Goal: Navigation & Orientation: Find specific page/section

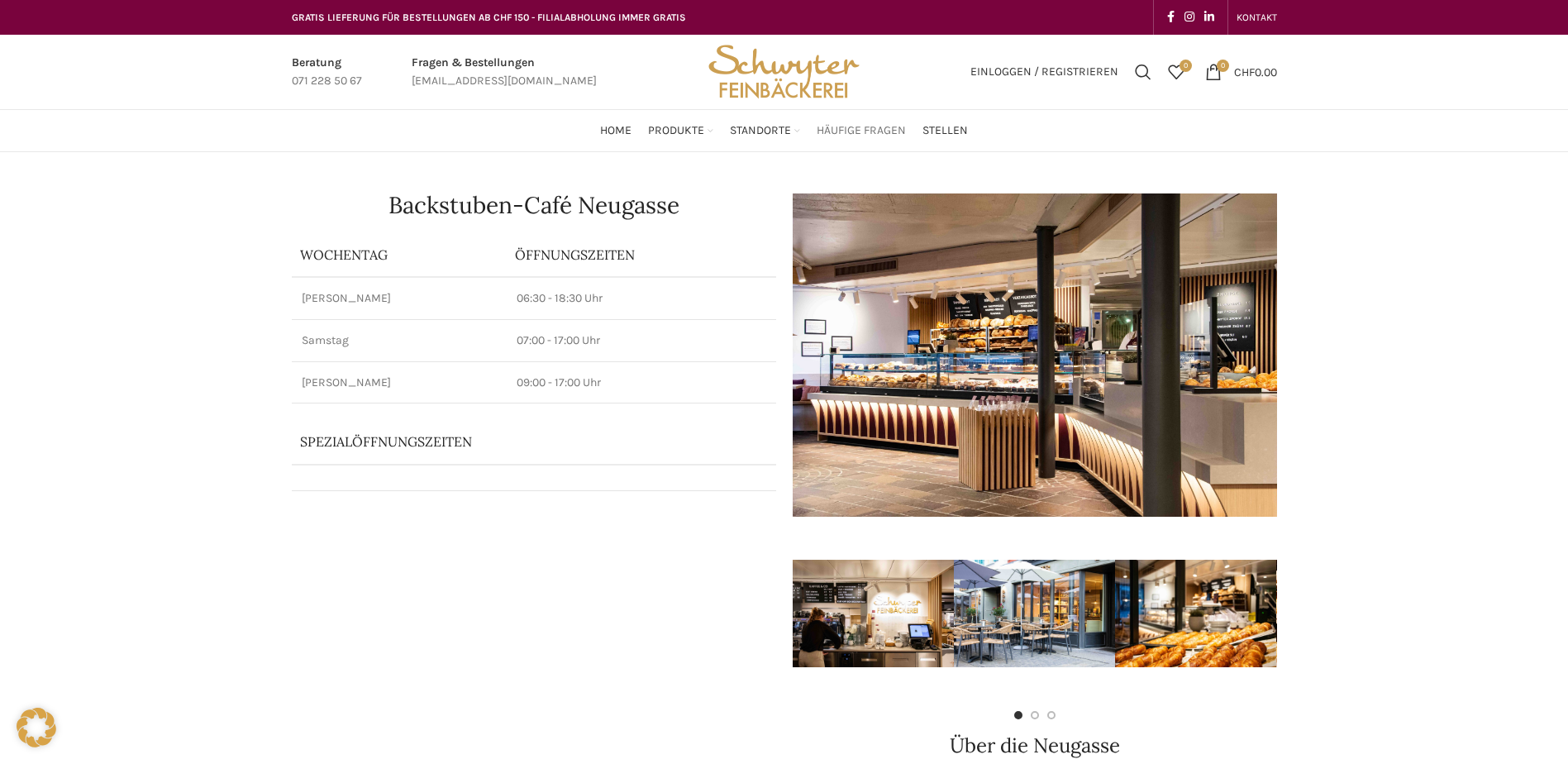
click at [857, 132] on span "Häufige Fragen" at bounding box center [861, 131] width 89 height 16
click at [611, 128] on span "Home" at bounding box center [616, 131] width 31 height 16
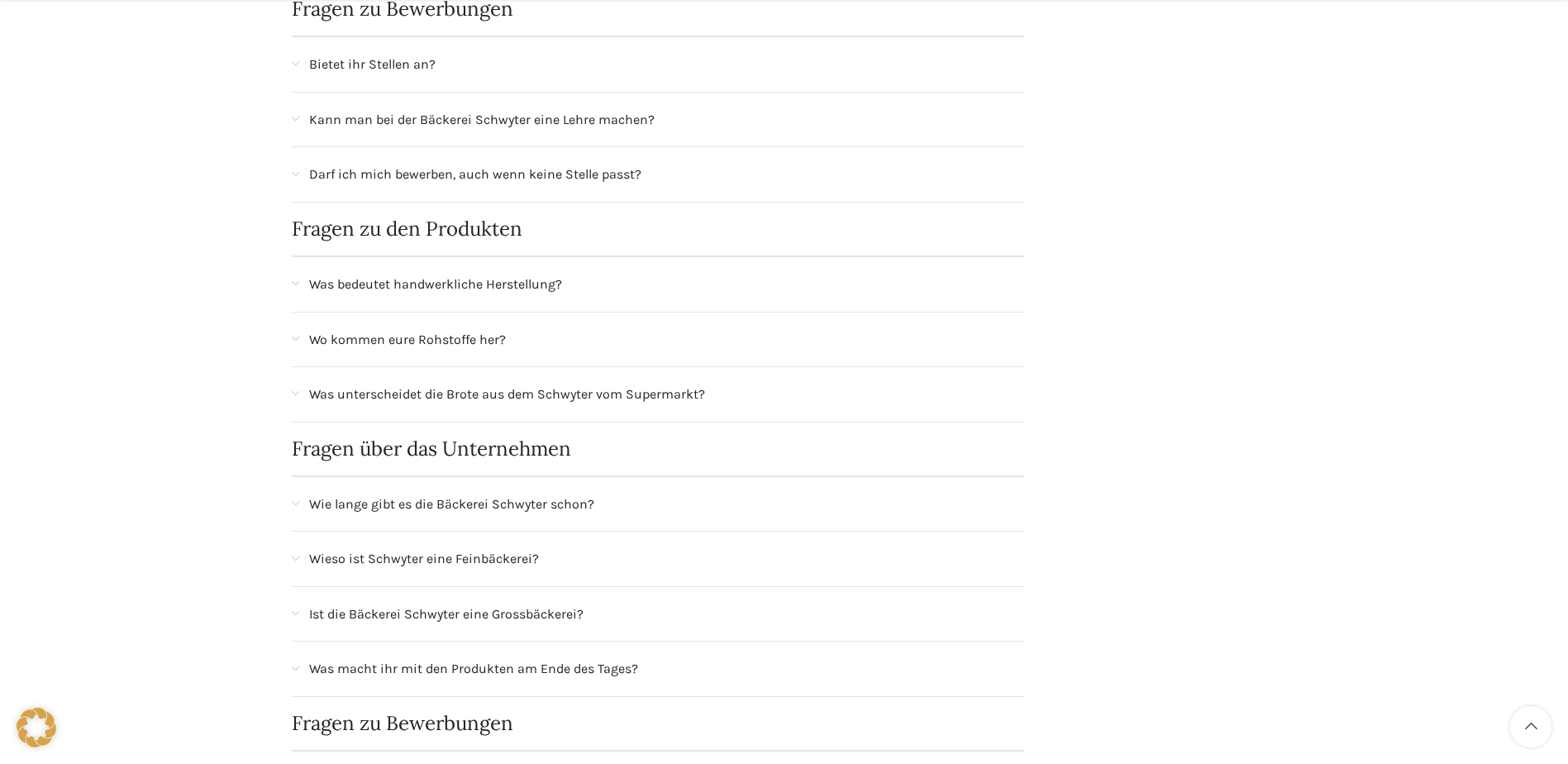
scroll to position [910, 0]
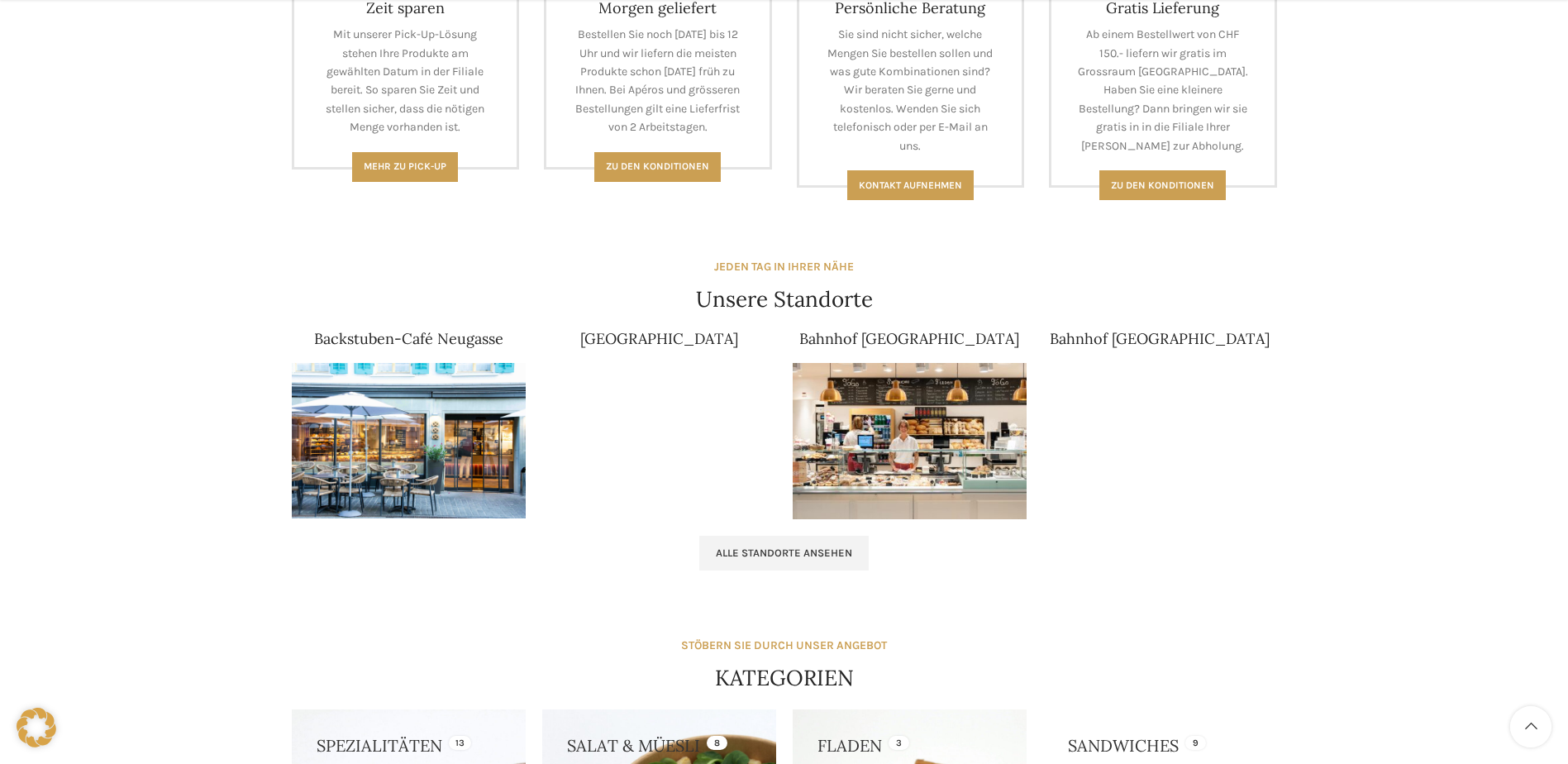
scroll to position [827, 0]
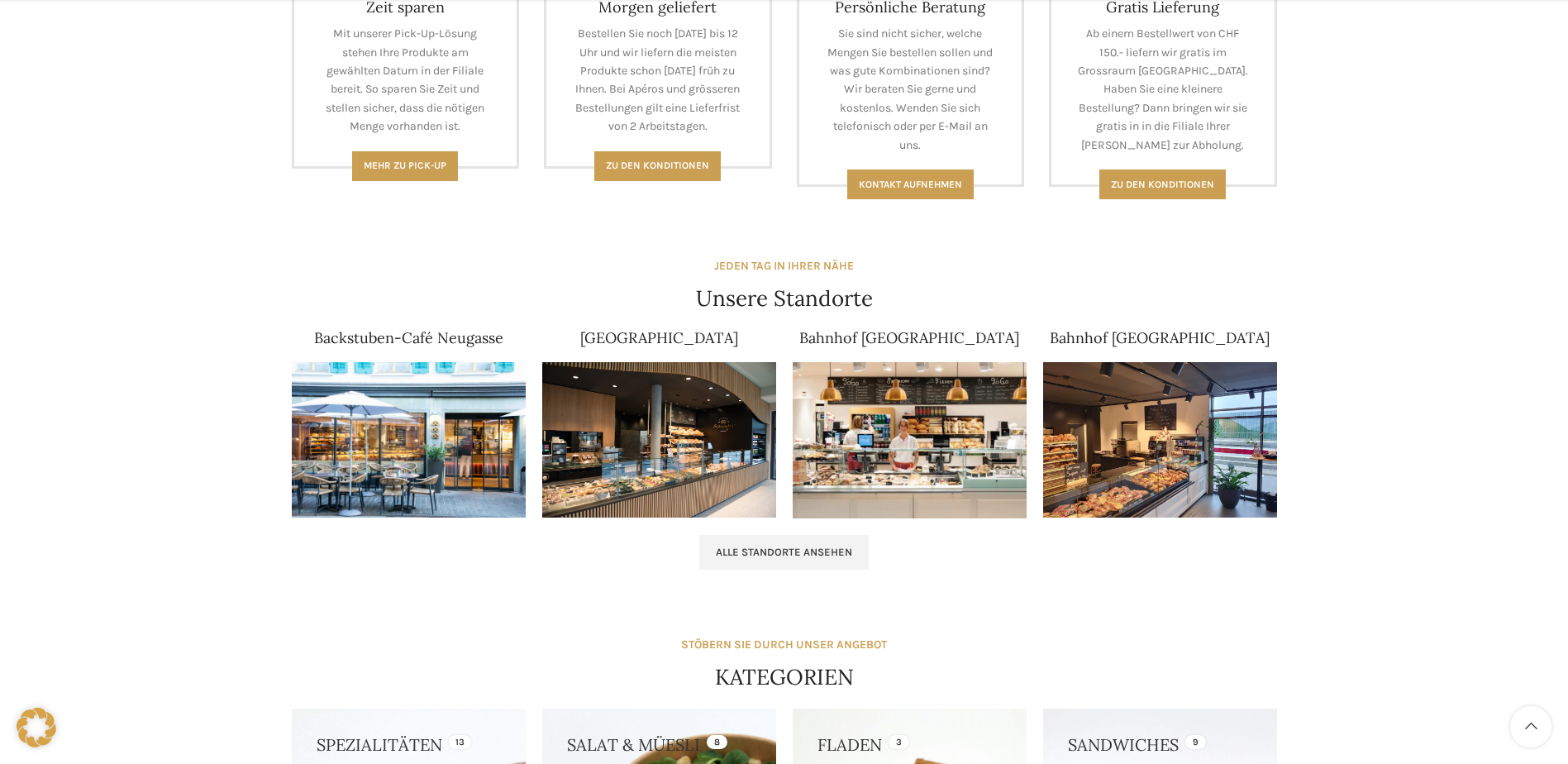
click at [439, 418] on img at bounding box center [409, 440] width 234 height 156
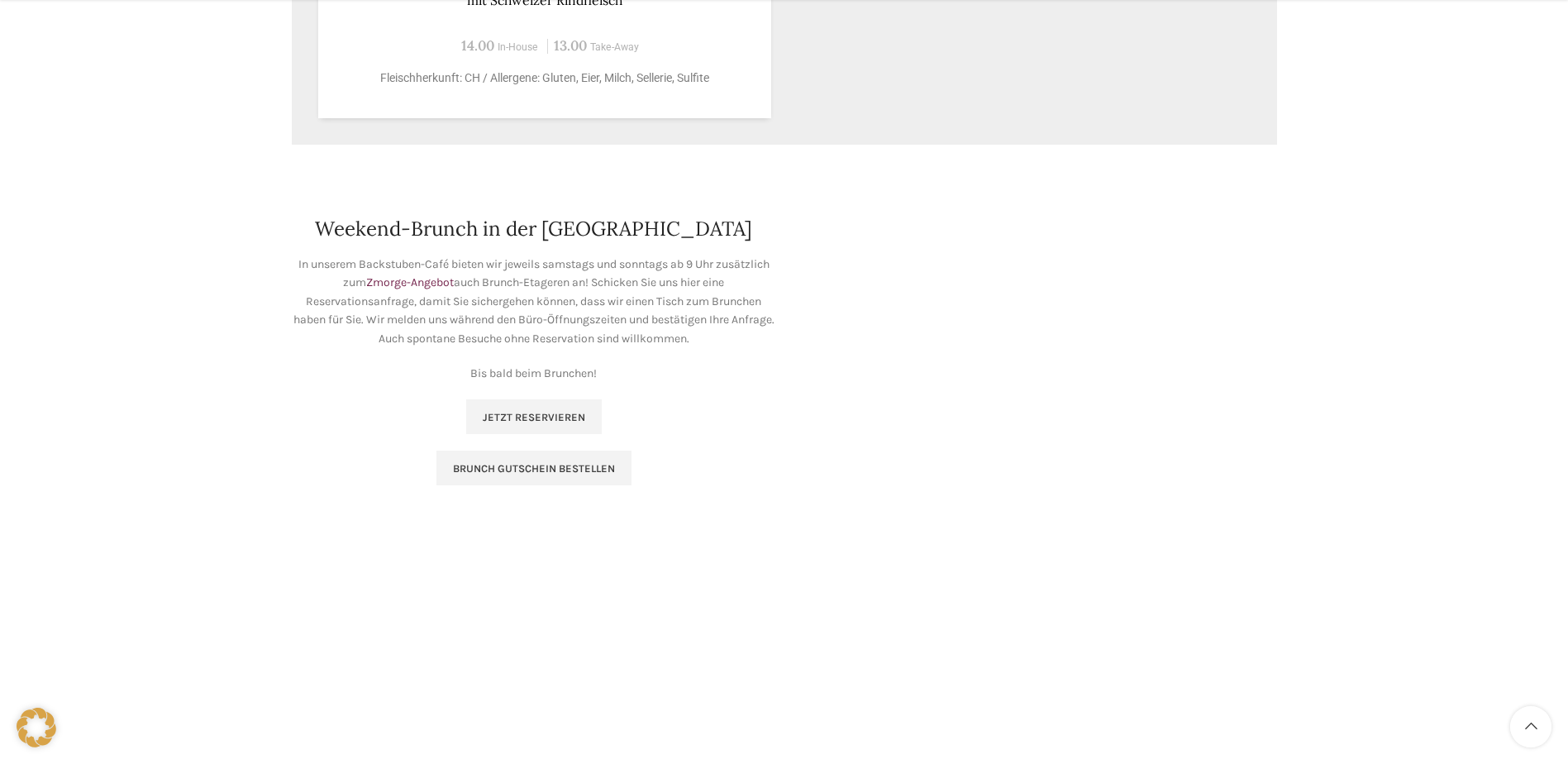
scroll to position [2232, 0]
